Goal: Information Seeking & Learning: Learn about a topic

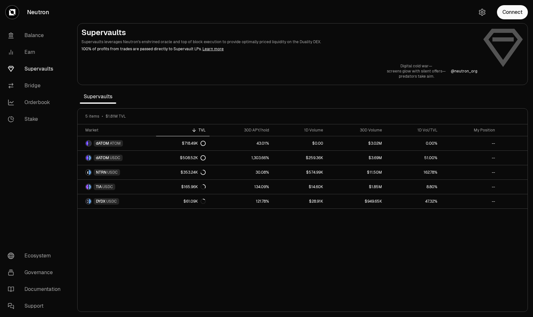
click at [163, 240] on div "Market TVL 30D APY/hold 1D Volume 30D Volume 1D Vol/TVL My Position dATOM ATOM …" at bounding box center [303, 217] width 450 height 187
click at [192, 235] on div "Market TVL 30D APY/hold 1D Volume 30D Volume 1D Vol/TVL My Position dATOM ATOM …" at bounding box center [303, 217] width 450 height 187
click at [218, 232] on div "Market TVL 30D APY/hold 1D Volume 30D Volume 1D Vol/TVL My Position dATOM ATOM …" at bounding box center [303, 217] width 450 height 187
click at [266, 98] on section "Supervaults Supervaults leverages Neutron's enshrined oracle and top of block e…" at bounding box center [302, 158] width 461 height 317
click at [301, 98] on section "Supervaults Supervaults leverages Neutron's enshrined oracle and top of block e…" at bounding box center [302, 158] width 461 height 317
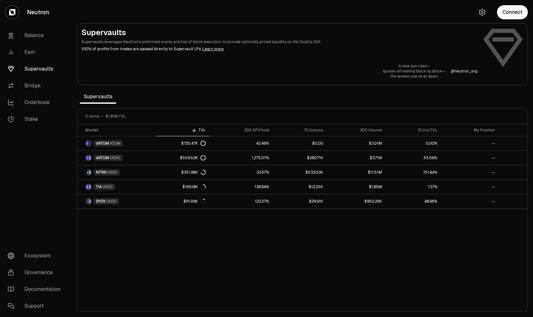
click at [270, 219] on div "Market TVL 30D APY/hold 1D Volume 30D Volume 1D Vol/TVL My Position dATOM ATOM …" at bounding box center [303, 217] width 450 height 187
click at [300, 98] on section "Supervaults Supervaults leverages Neutron's enshrined oracle and top of block e…" at bounding box center [302, 158] width 461 height 317
click at [280, 104] on section "Supervaults Supervaults leverages Neutron's enshrined oracle and top of block e…" at bounding box center [302, 158] width 461 height 317
click at [258, 129] on div "30D APY/hold" at bounding box center [241, 129] width 56 height 5
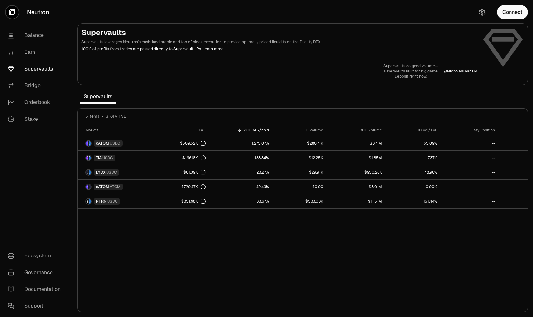
click at [197, 131] on div "TVL" at bounding box center [183, 129] width 46 height 5
click at [208, 246] on div "Market TVL 30D APY/hold 1D Volume 30D Volume 1D Vol/TVL My Position dATOM ATOM …" at bounding box center [303, 217] width 450 height 187
click at [205, 95] on section "Supervaults Supervaults leverages Neutron's enshrined oracle and top of block e…" at bounding box center [302, 158] width 461 height 317
click at [203, 236] on div "Market TVL 30D APY/hold 1D Volume 30D Volume 1D Vol/TVL My Position dATOM ATOM …" at bounding box center [303, 217] width 450 height 187
click at [207, 238] on div "Market TVL 30D APY/hold 1D Volume 30D Volume 1D Vol/TVL My Position dATOM ATOM …" at bounding box center [303, 217] width 450 height 187
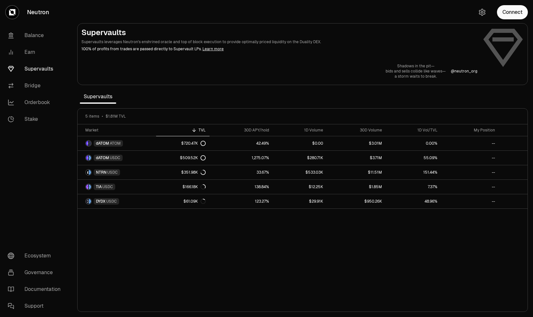
click at [207, 238] on div "Market TVL 30D APY/hold 1D Volume 30D Volume 1D Vol/TVL My Position dATOM ATOM …" at bounding box center [303, 217] width 450 height 187
click at [205, 247] on div "Market TVL 30D APY/hold 1D Volume 30D Volume 1D Vol/TVL My Position dATOM ATOM …" at bounding box center [303, 217] width 450 height 187
